Goal: Task Accomplishment & Management: Use online tool/utility

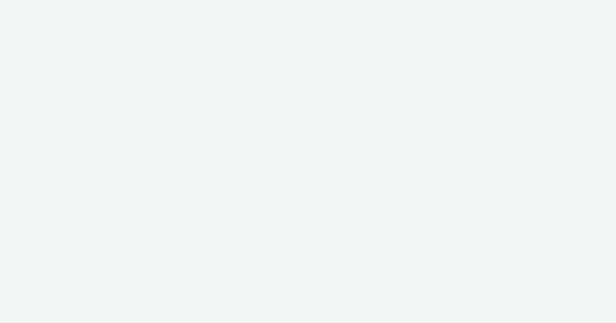
select select "47c37c18-910e-43a3-bb91-a2beb2847406"
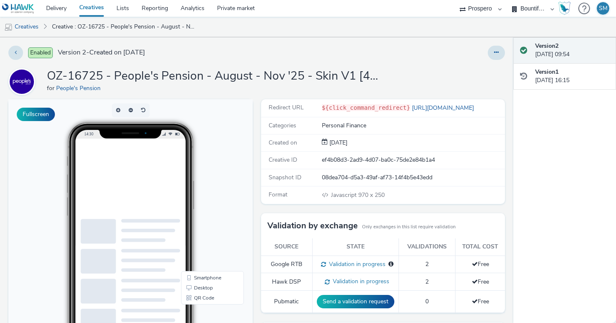
scroll to position [160, 0]
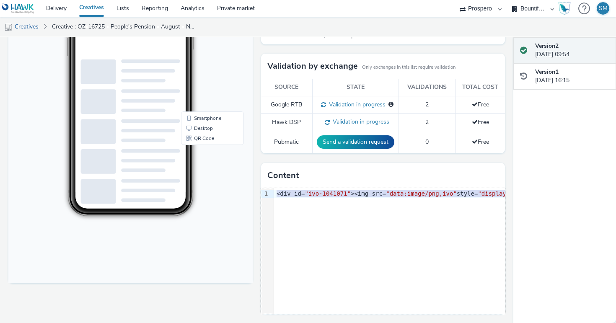
drag, startPoint x: 276, startPoint y: 191, endPoint x: 282, endPoint y: 218, distance: 27.9
click at [282, 218] on div "9 1 › <div id= "ivo-1041071" ><img src= "data:image/png,ivo" style= "display:no…" at bounding box center [383, 251] width 244 height 126
copy div "<div id= "ivo-1041071" ><img src= "data:image/png,ivo" style= "display:none;" o…"
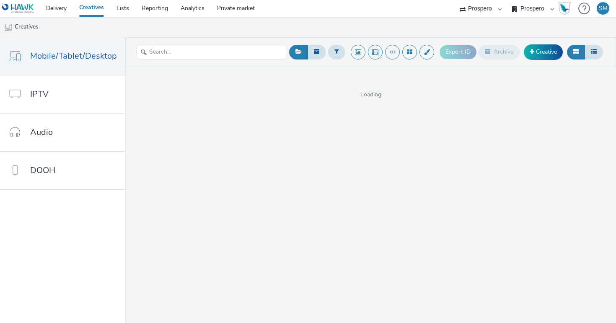
select select "47c37c18-910e-43a3-bb91-a2beb2847406"
select select "b1b940d3-d05b-48b5-821e-f328c33b988b"
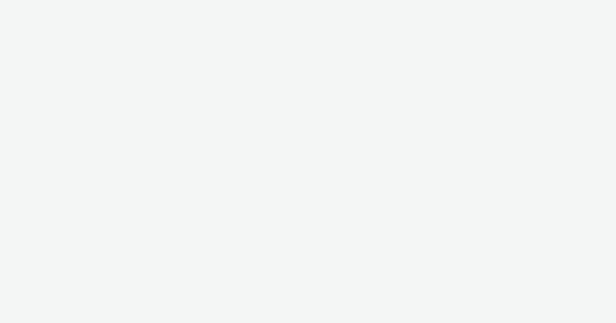
select select "47c37c18-910e-43a3-bb91-a2beb2847406"
select select "b1b940d3-d05b-48b5-821e-f328c33b988b"
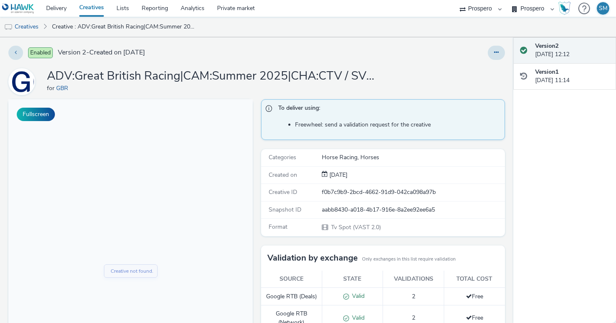
scroll to position [213, 0]
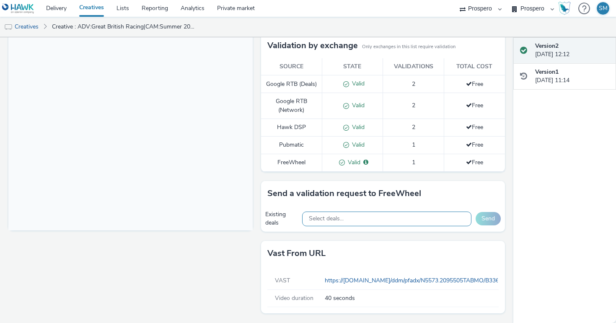
click at [319, 219] on span "Select deals..." at bounding box center [326, 218] width 35 height 7
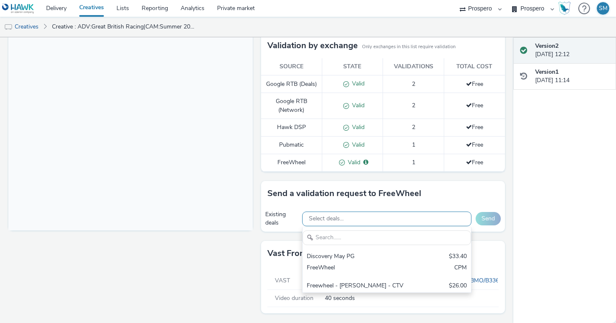
scroll to position [0, 0]
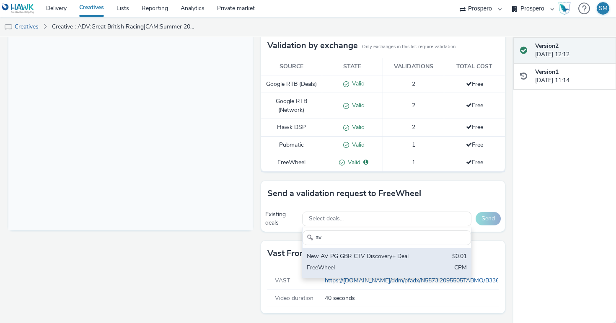
type input "av"
click at [339, 261] on div "New AV PG GBR CTV Discovery+ Deal" at bounding box center [359, 257] width 105 height 10
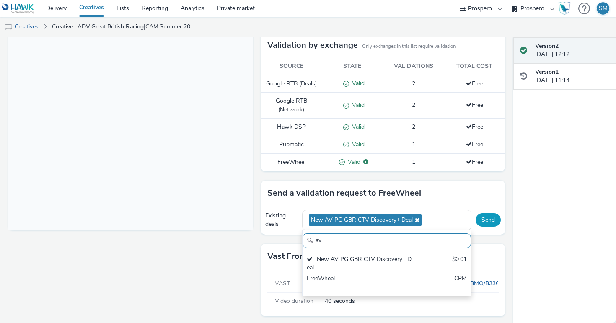
click at [487, 225] on button "Send" at bounding box center [487, 219] width 25 height 13
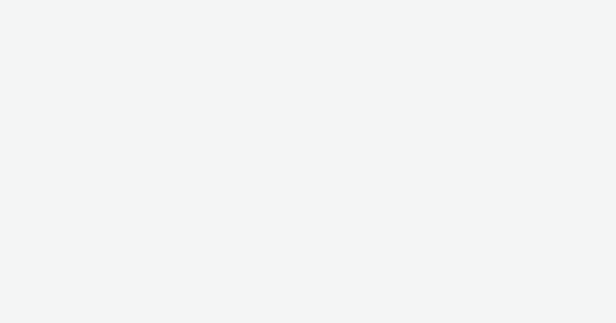
select select "47c37c18-910e-43a3-bb91-a2beb2847406"
select select "b1b940d3-d05b-48b5-821e-f328c33b988b"
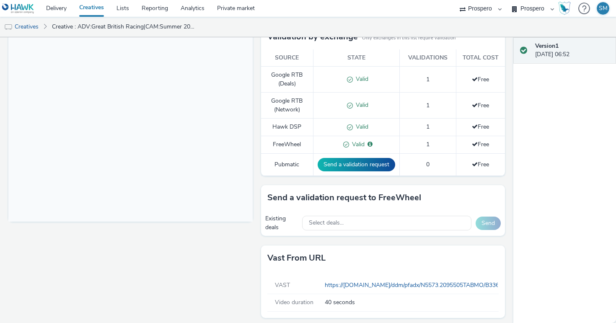
scroll to position [225, 0]
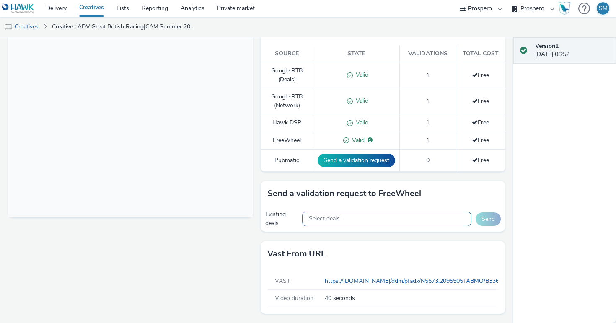
click at [344, 220] on div "Select deals..." at bounding box center [386, 219] width 169 height 15
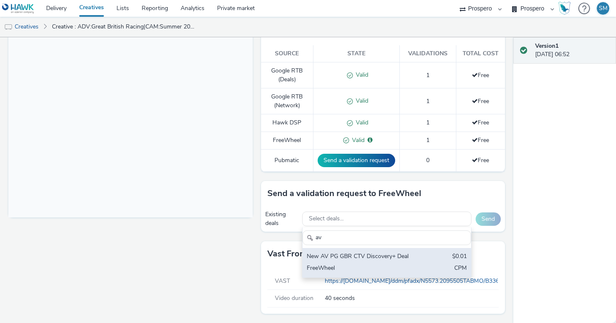
type input "av"
click at [377, 264] on div "FreeWheel" at bounding box center [359, 269] width 105 height 10
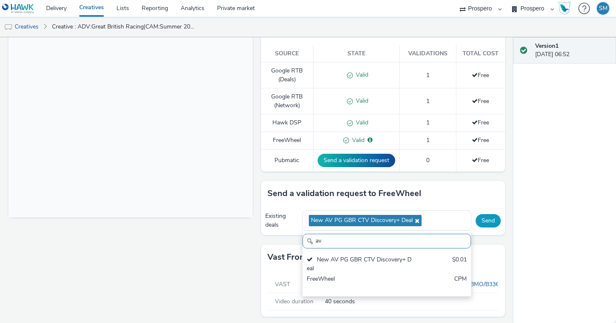
click at [495, 221] on button "Send" at bounding box center [487, 220] width 25 height 13
